Goal: Information Seeking & Learning: Learn about a topic

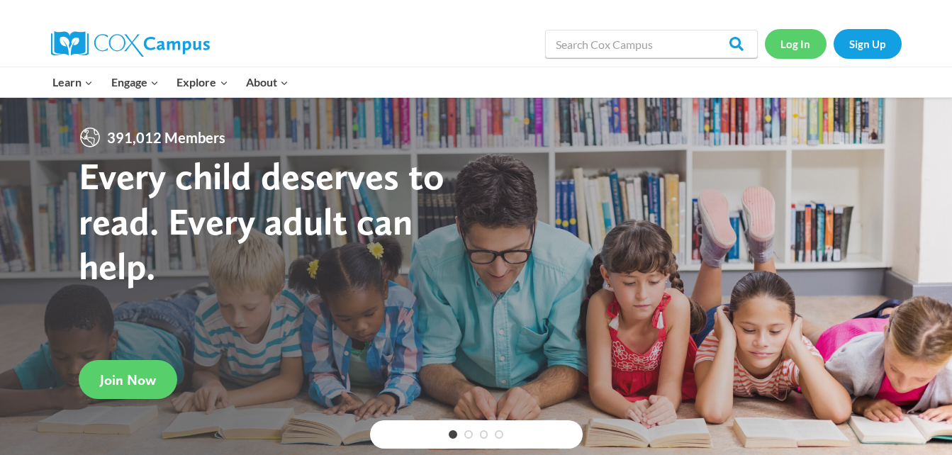
click at [792, 49] on link "Log In" at bounding box center [796, 43] width 62 height 29
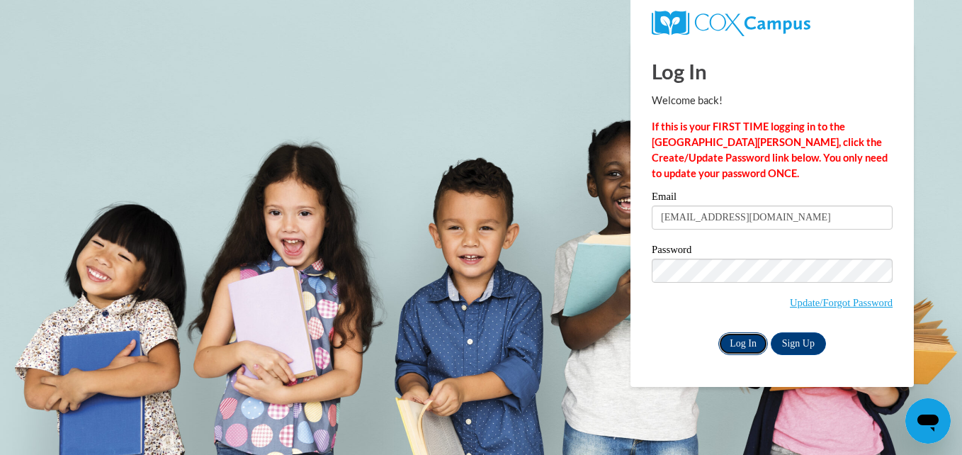
click at [745, 338] on input "Log In" at bounding box center [743, 343] width 50 height 23
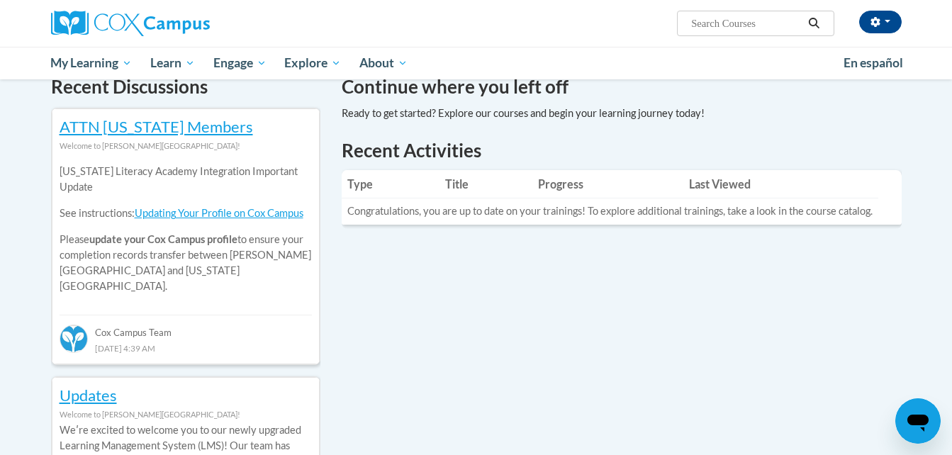
scroll to position [408, 0]
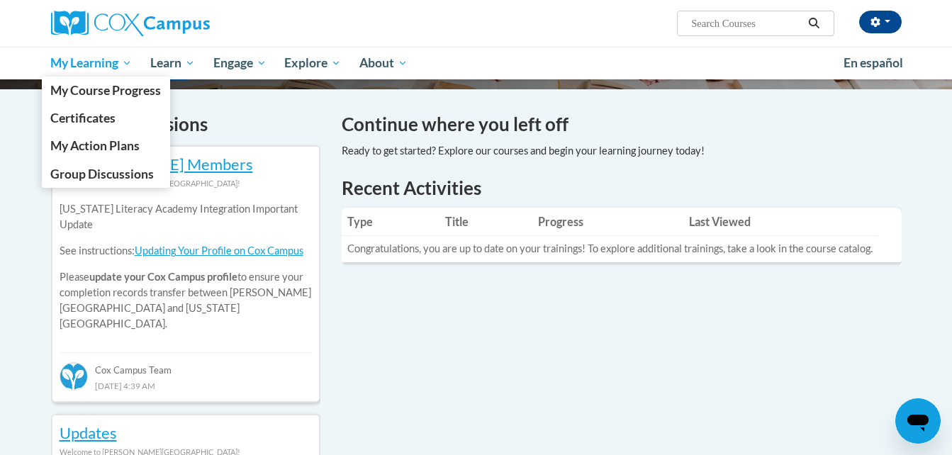
click at [113, 61] on span "My Learning" at bounding box center [90, 63] width 81 height 17
click at [120, 89] on span "My Course Progress" at bounding box center [105, 90] width 111 height 15
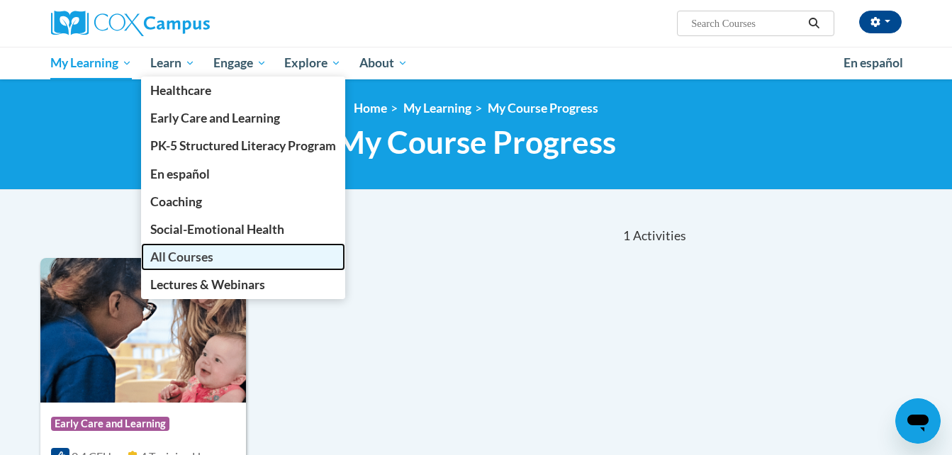
click at [189, 251] on span "All Courses" at bounding box center [181, 256] width 63 height 15
